Goal: Complete application form

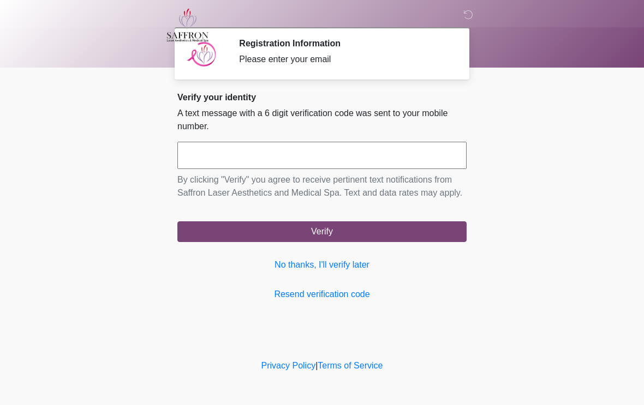
scroll to position [1, 0]
click at [292, 148] on input "text" at bounding box center [321, 155] width 289 height 27
type input "******"
click at [523, 126] on body "‎ ‎ ‎ Registration Information Please enter your email Please connect to Wi-Fi …" at bounding box center [322, 202] width 644 height 405
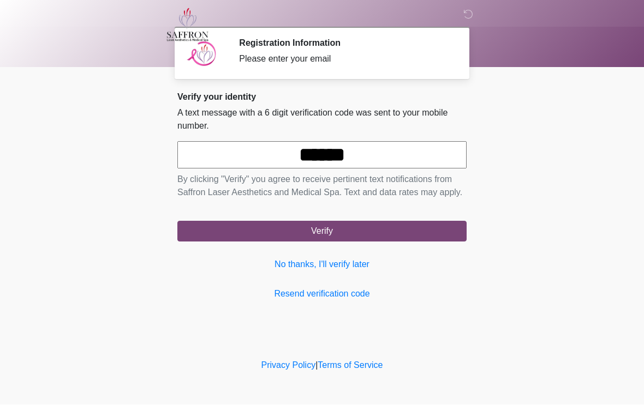
click at [362, 242] on button "Verify" at bounding box center [321, 231] width 289 height 21
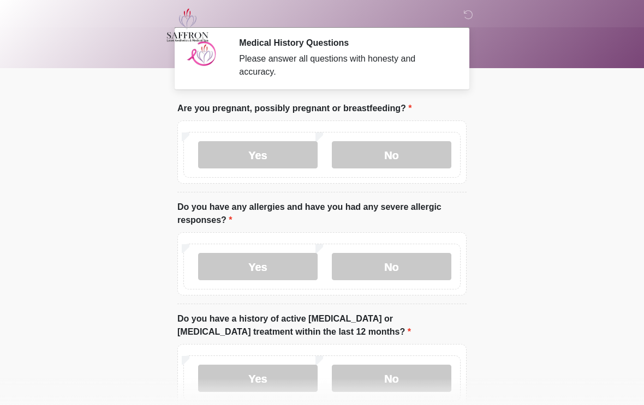
click at [404, 157] on label "No" at bounding box center [391, 154] width 119 height 27
click at [283, 273] on label "Yes" at bounding box center [257, 266] width 119 height 27
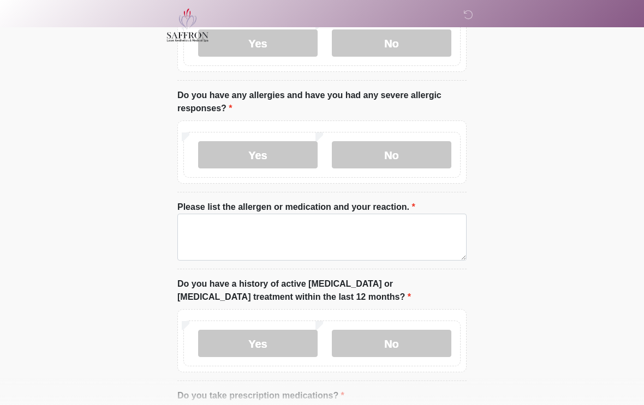
scroll to position [114, 0]
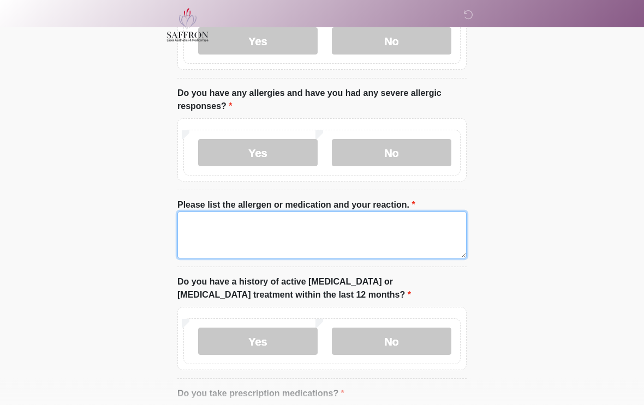
click at [314, 243] on textarea "Please list the allergen or medication and your reaction." at bounding box center [321, 235] width 289 height 47
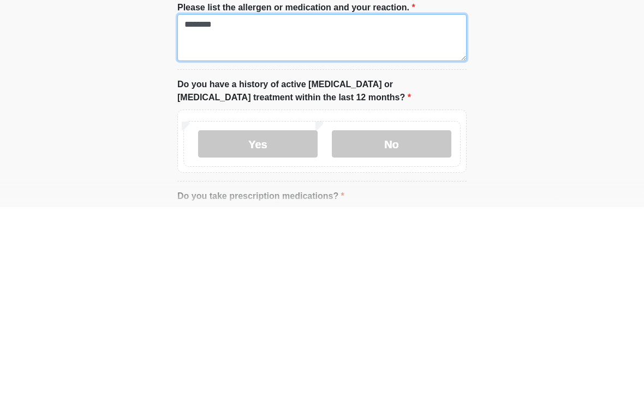
scroll to position [117, 0]
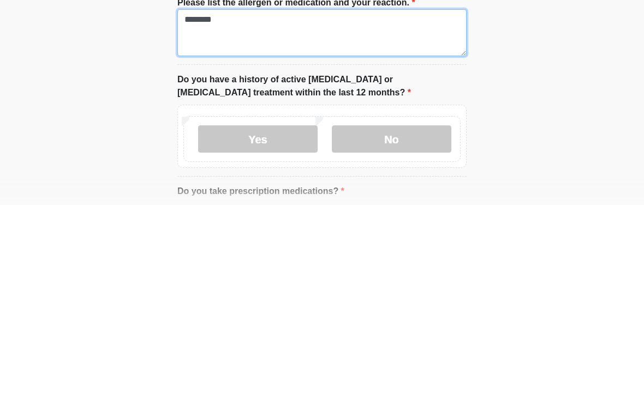
type textarea "********"
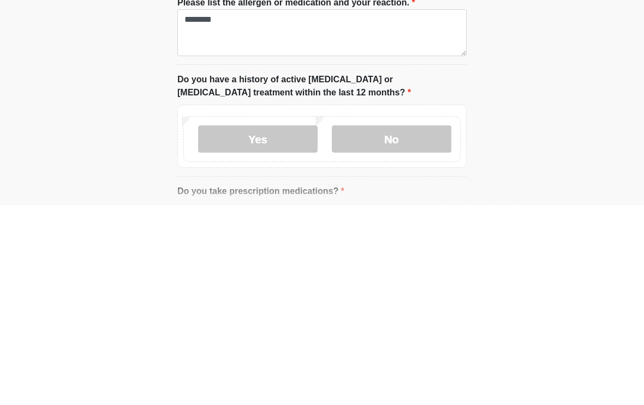
click at [273, 326] on label "Yes" at bounding box center [257, 339] width 119 height 27
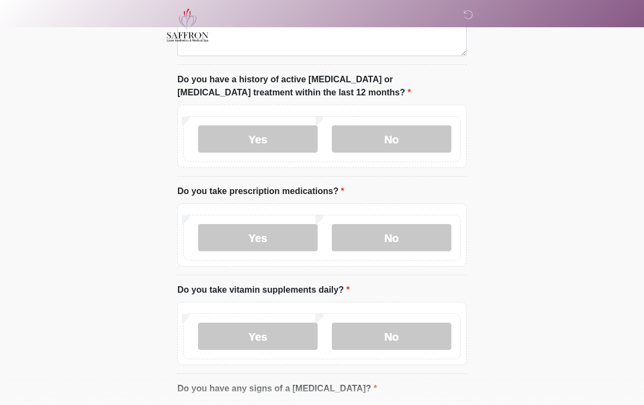
click at [278, 235] on label "Yes" at bounding box center [257, 237] width 119 height 27
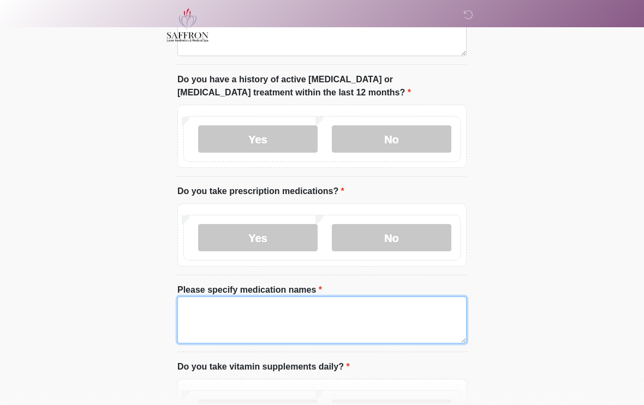
click at [247, 322] on textarea "Please specify medication names" at bounding box center [321, 320] width 289 height 47
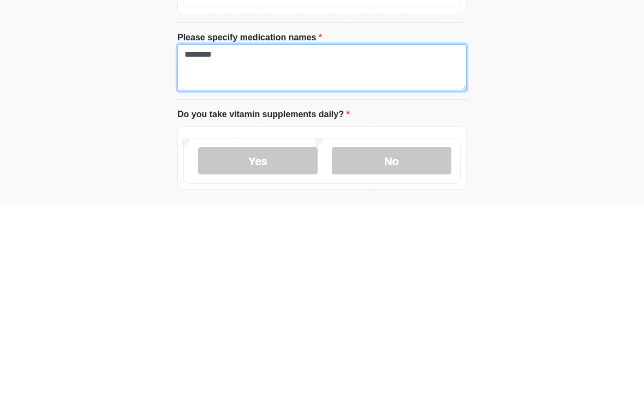
scroll to position [372, 0]
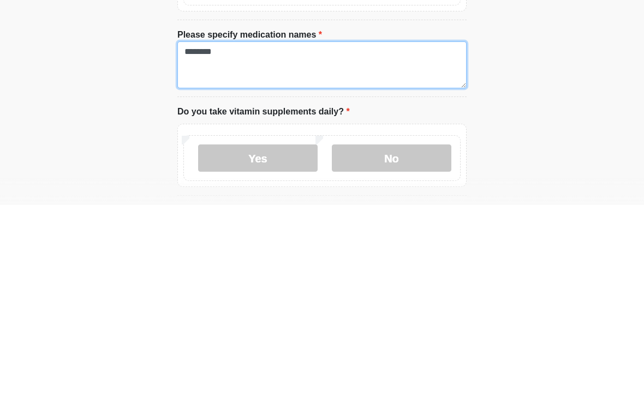
click at [273, 242] on textarea "********" at bounding box center [321, 265] width 289 height 47
type textarea "**********"
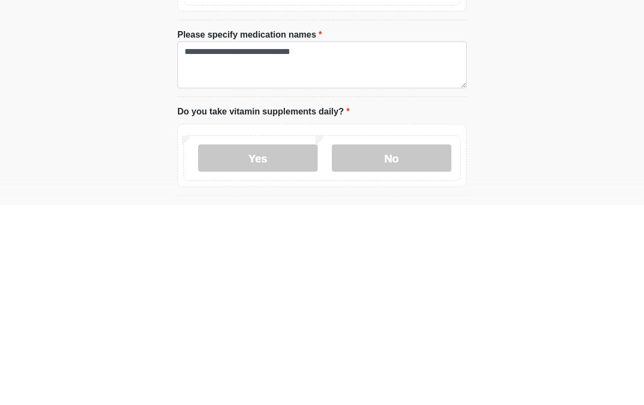
click at [279, 345] on label "Yes" at bounding box center [257, 358] width 119 height 27
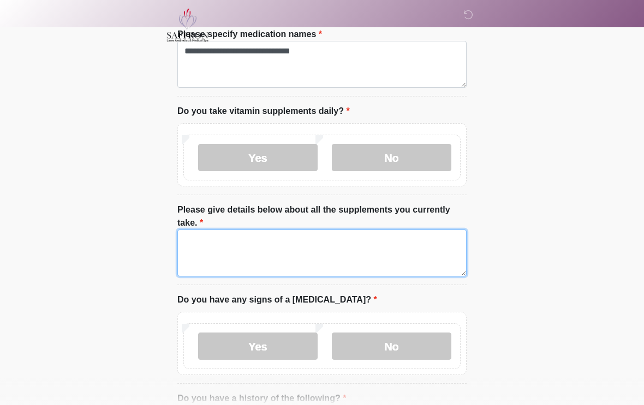
click at [244, 255] on textarea "Please give details below about all the supplements you currently take." at bounding box center [321, 253] width 289 height 47
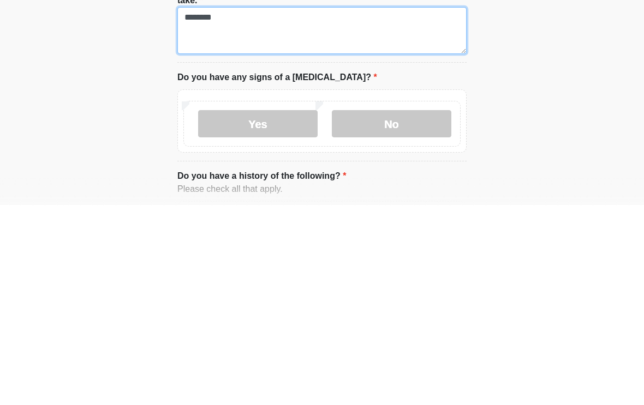
scroll to position [596, 0]
type textarea "********"
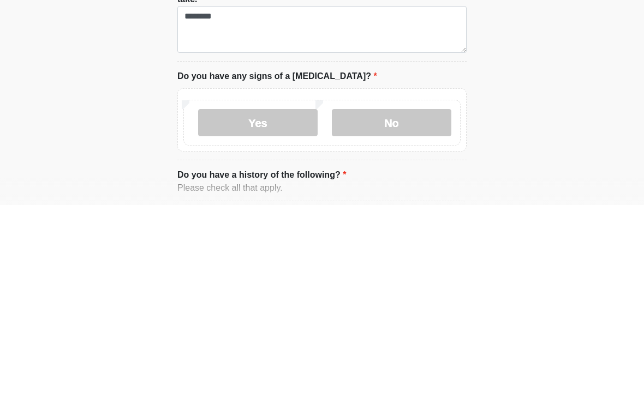
click at [405, 309] on label "No" at bounding box center [391, 322] width 119 height 27
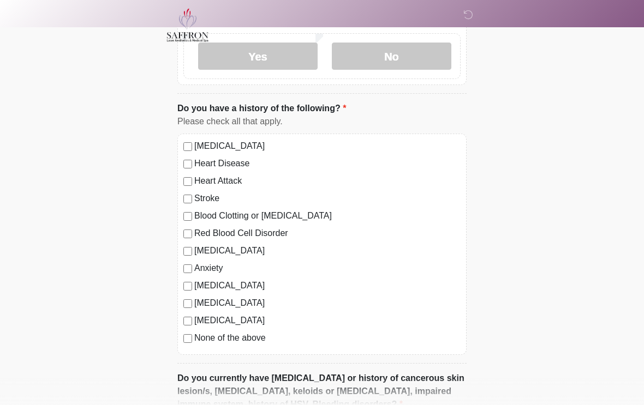
scroll to position [863, 0]
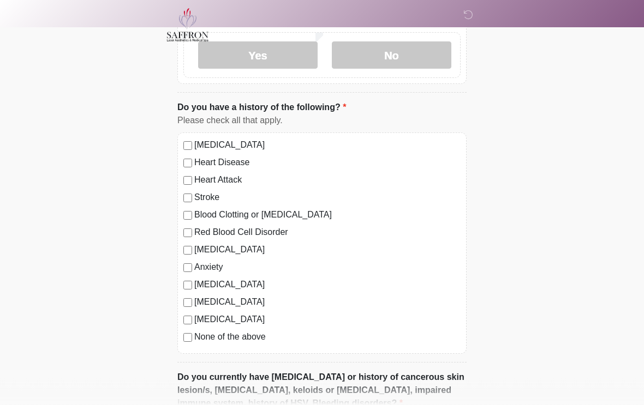
click at [216, 269] on label "Anxiety" at bounding box center [327, 267] width 266 height 13
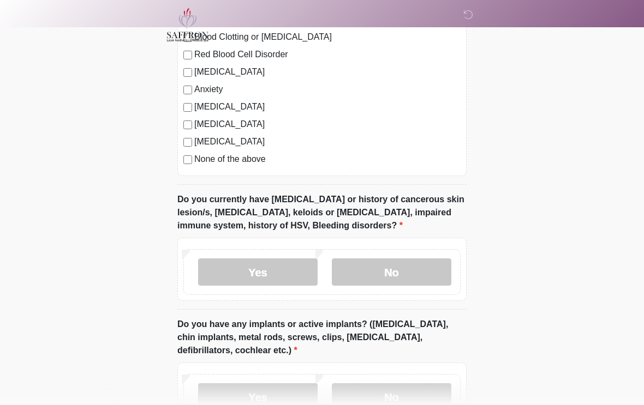
scroll to position [1048, 0]
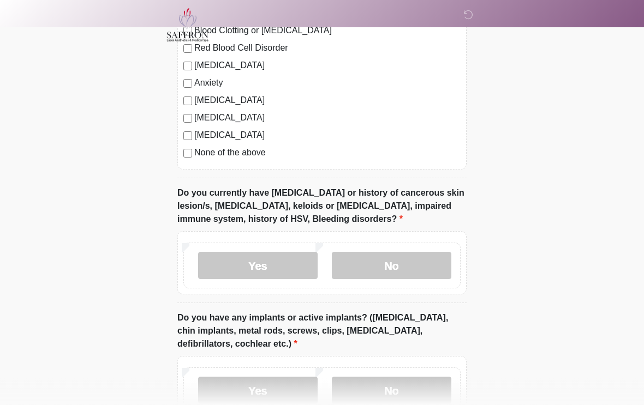
click at [392, 267] on label "No" at bounding box center [391, 266] width 119 height 27
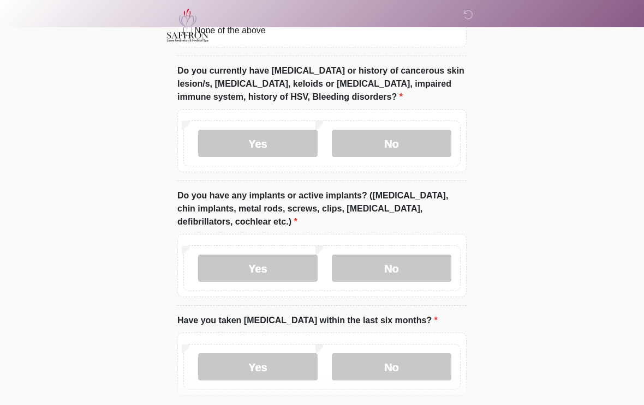
scroll to position [1172, 0]
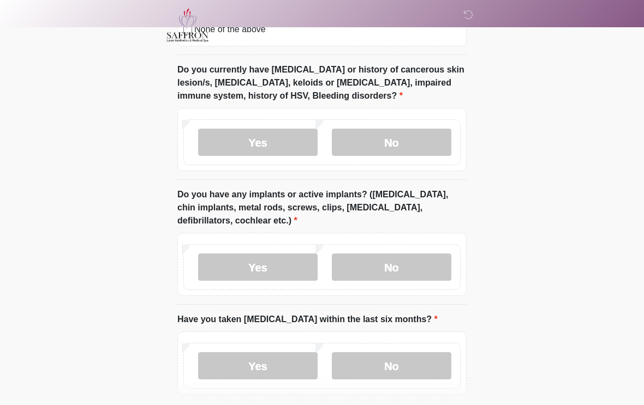
click at [281, 265] on label "Yes" at bounding box center [257, 267] width 119 height 27
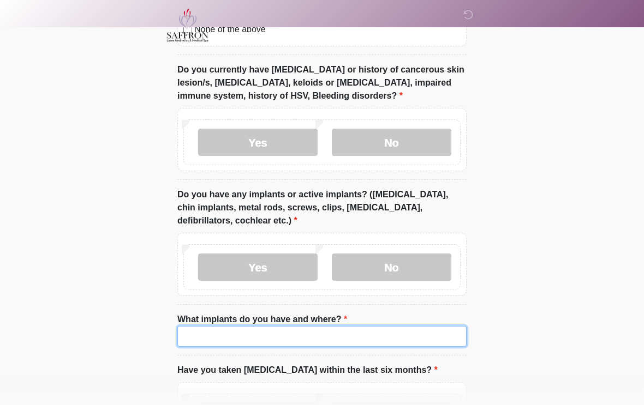
click at [332, 336] on input "What implants do you have and where?" at bounding box center [321, 336] width 289 height 21
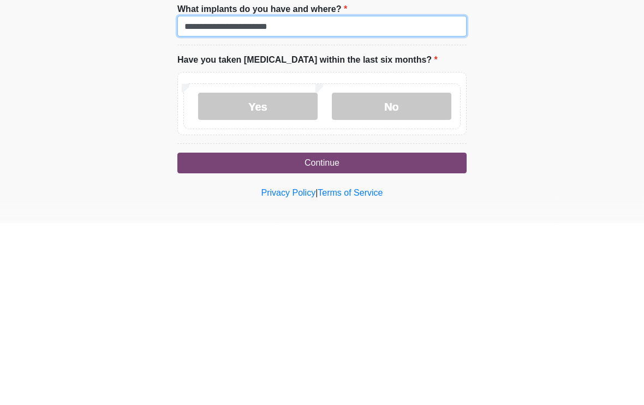
scroll to position [1301, 0]
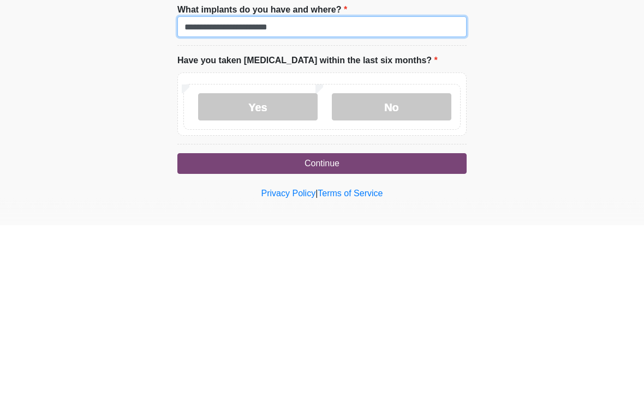
type input "**********"
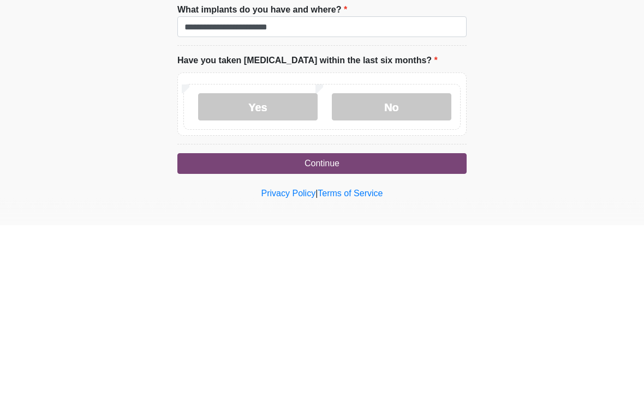
click at [404, 274] on label "No" at bounding box center [391, 287] width 119 height 27
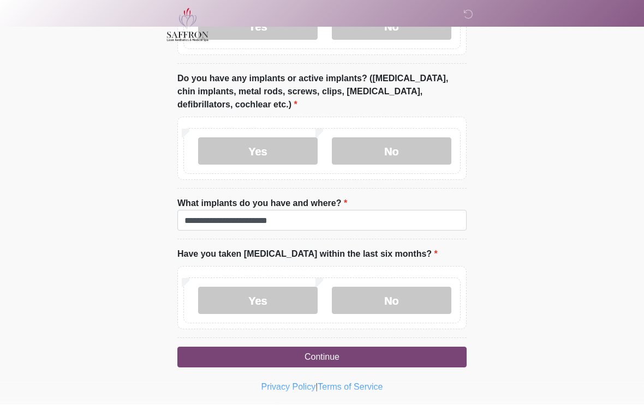
click at [347, 353] on button "Continue" at bounding box center [321, 357] width 289 height 21
click at [340, 355] on button "Continue" at bounding box center [321, 357] width 289 height 21
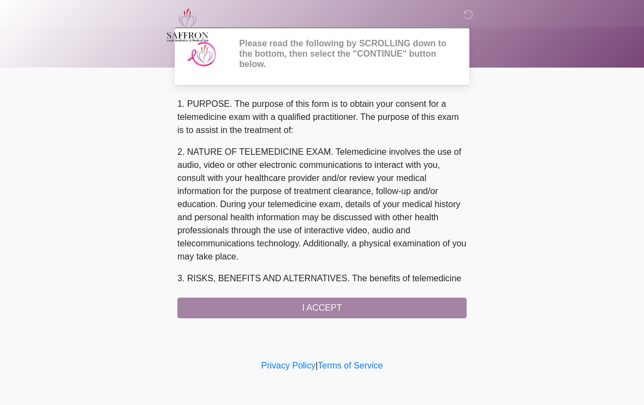
scroll to position [0, 0]
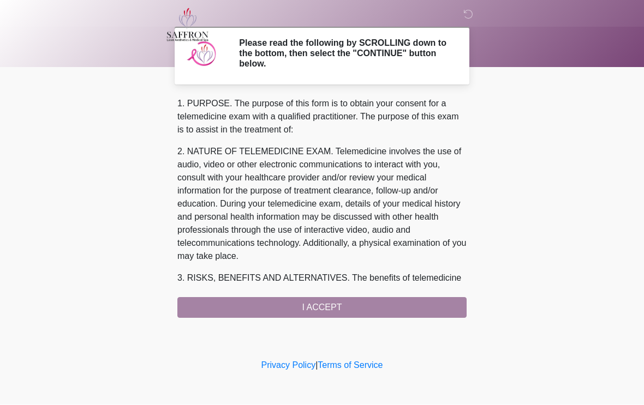
click at [351, 316] on div "1. PURPOSE. The purpose of this form is to obtain your consent for a telemedici…" at bounding box center [321, 208] width 289 height 221
click at [343, 308] on div "1. PURPOSE. The purpose of this form is to obtain your consent for a telemedici…" at bounding box center [321, 208] width 289 height 221
click at [334, 305] on div "1. PURPOSE. The purpose of this form is to obtain your consent for a telemedici…" at bounding box center [321, 208] width 289 height 221
click at [331, 305] on div "1. PURPOSE. The purpose of this form is to obtain your consent for a telemedici…" at bounding box center [321, 208] width 289 height 221
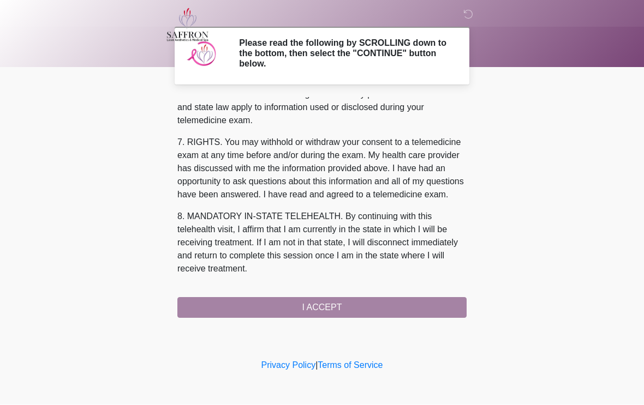
scroll to position [472, 0]
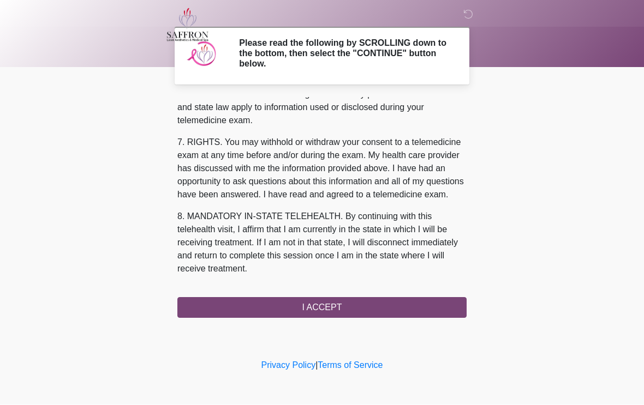
click at [410, 315] on button "I ACCEPT" at bounding box center [321, 308] width 289 height 21
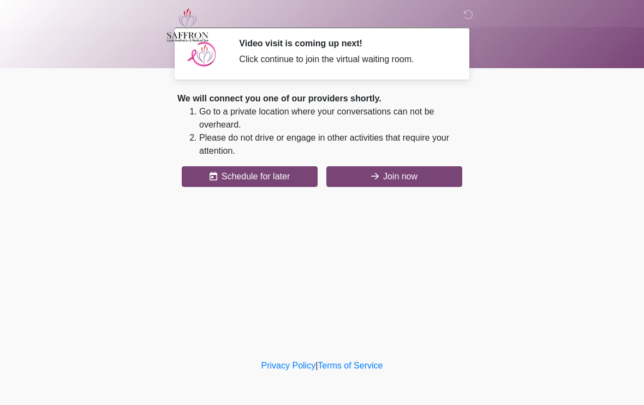
click at [421, 167] on button "Join now" at bounding box center [394, 176] width 136 height 21
